Goal: Find specific page/section: Find specific page/section

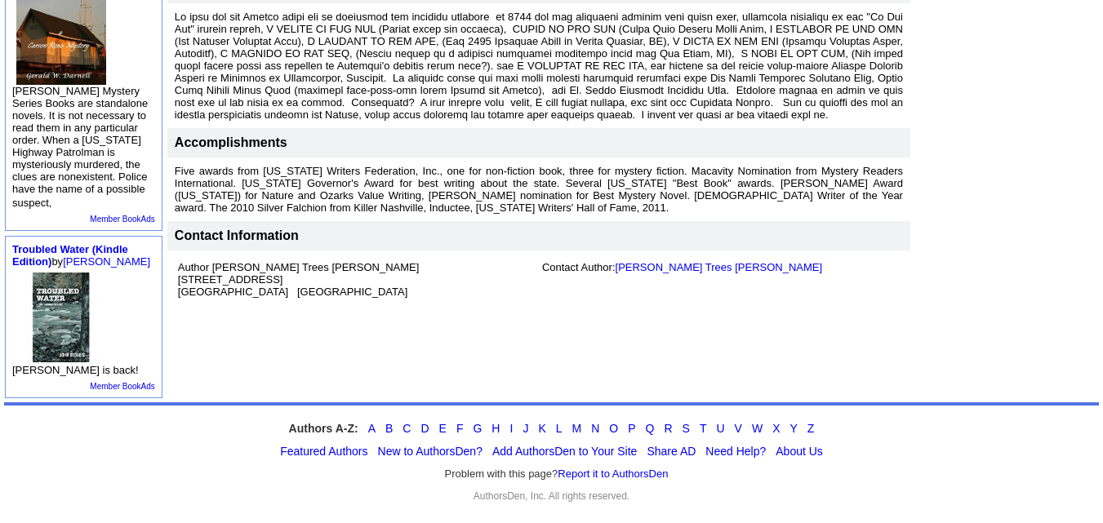
scroll to position [620, 0]
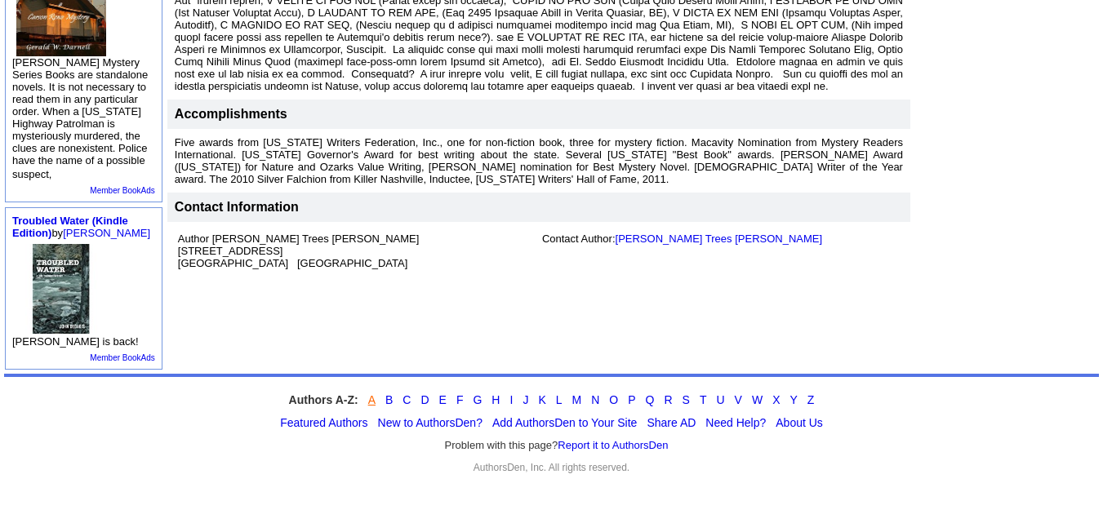
click at [371, 398] on link "A" at bounding box center [371, 399] width 7 height 13
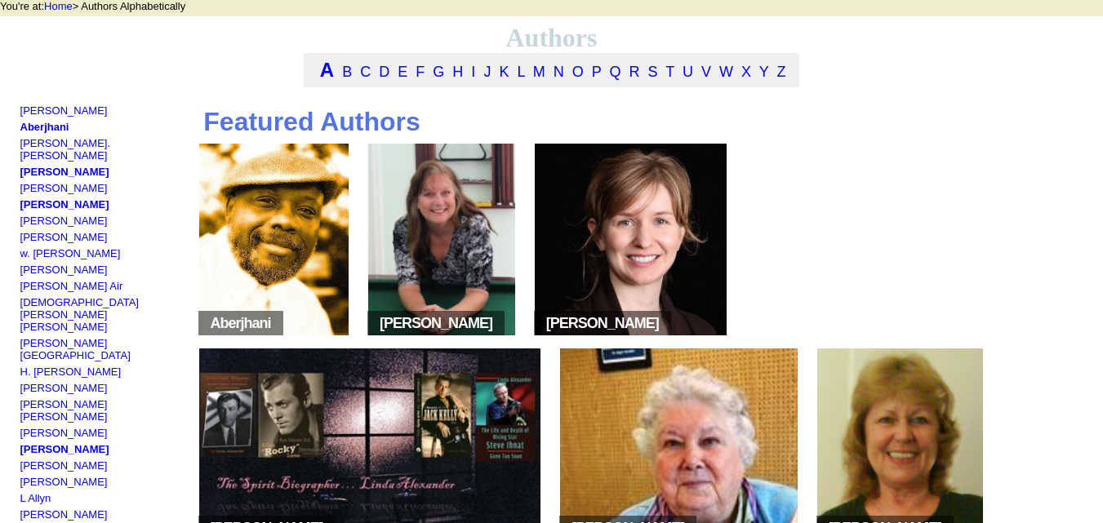
scroll to position [86, 0]
drag, startPoint x: 527, startPoint y: 328, endPoint x: 376, endPoint y: 325, distance: 151.9
copy span "Pamela Ackerson"
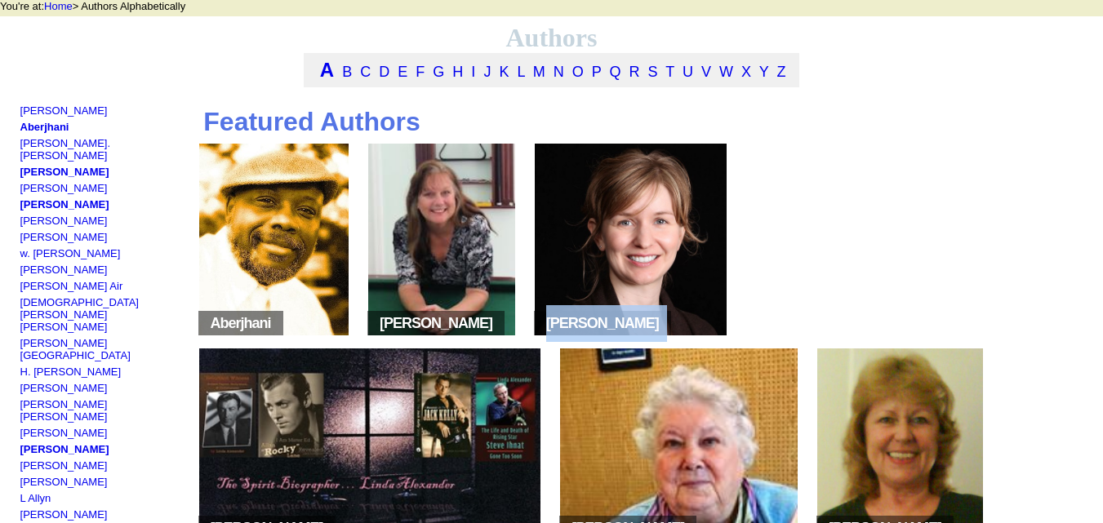
drag, startPoint x: 780, startPoint y: 326, endPoint x: 545, endPoint y: 335, distance: 235.3
copy span "Karin Adams"
